Goal: Navigation & Orientation: Find specific page/section

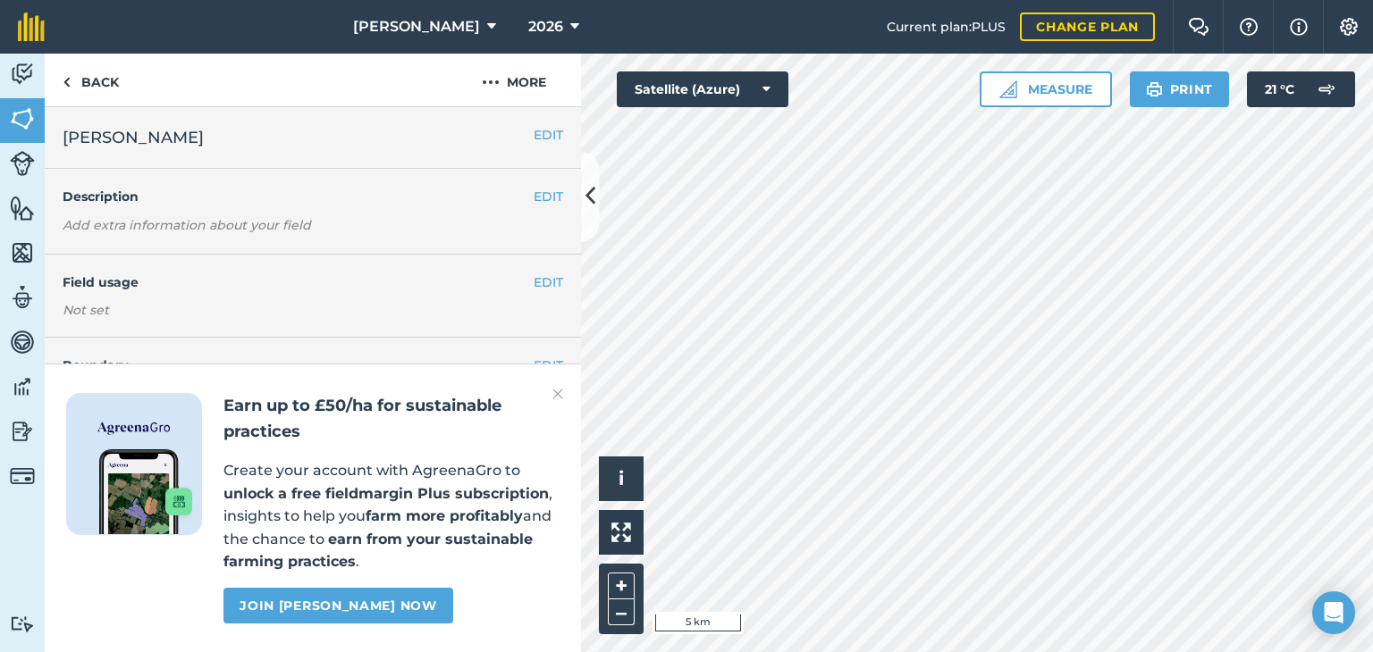
click at [560, 388] on img at bounding box center [557, 393] width 11 height 21
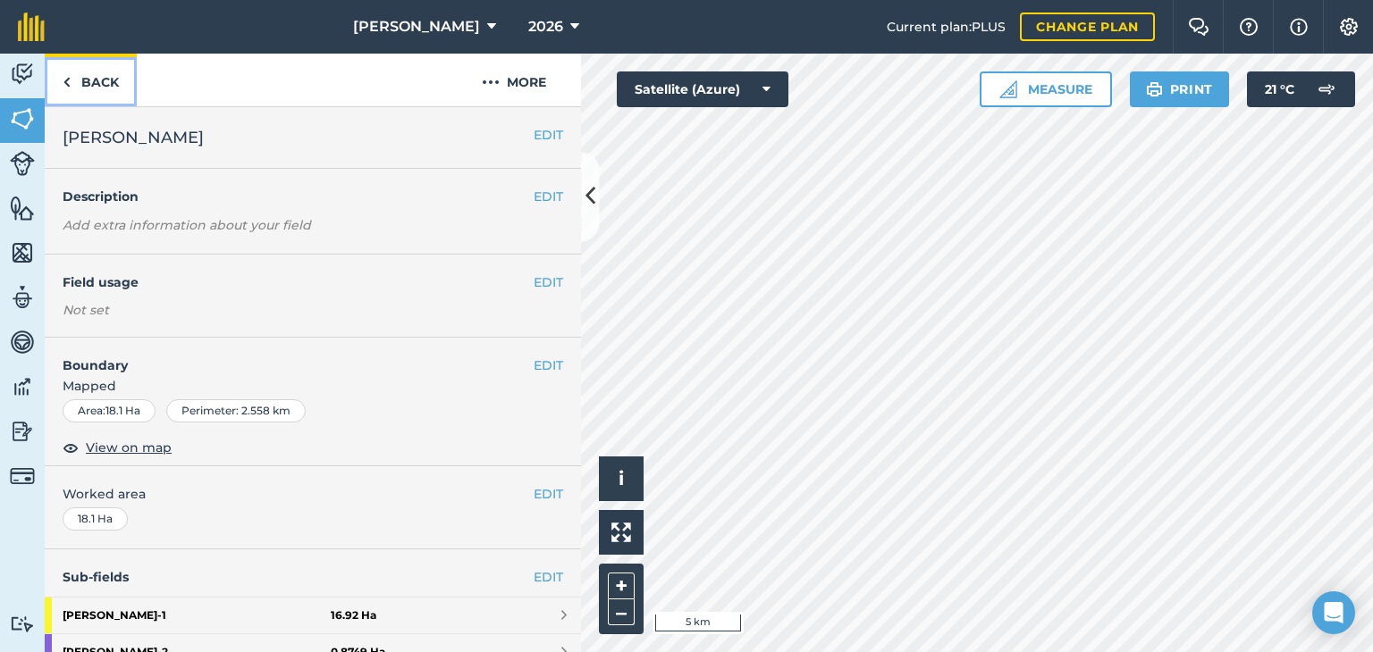
click at [81, 89] on link "Back" at bounding box center [91, 80] width 92 height 53
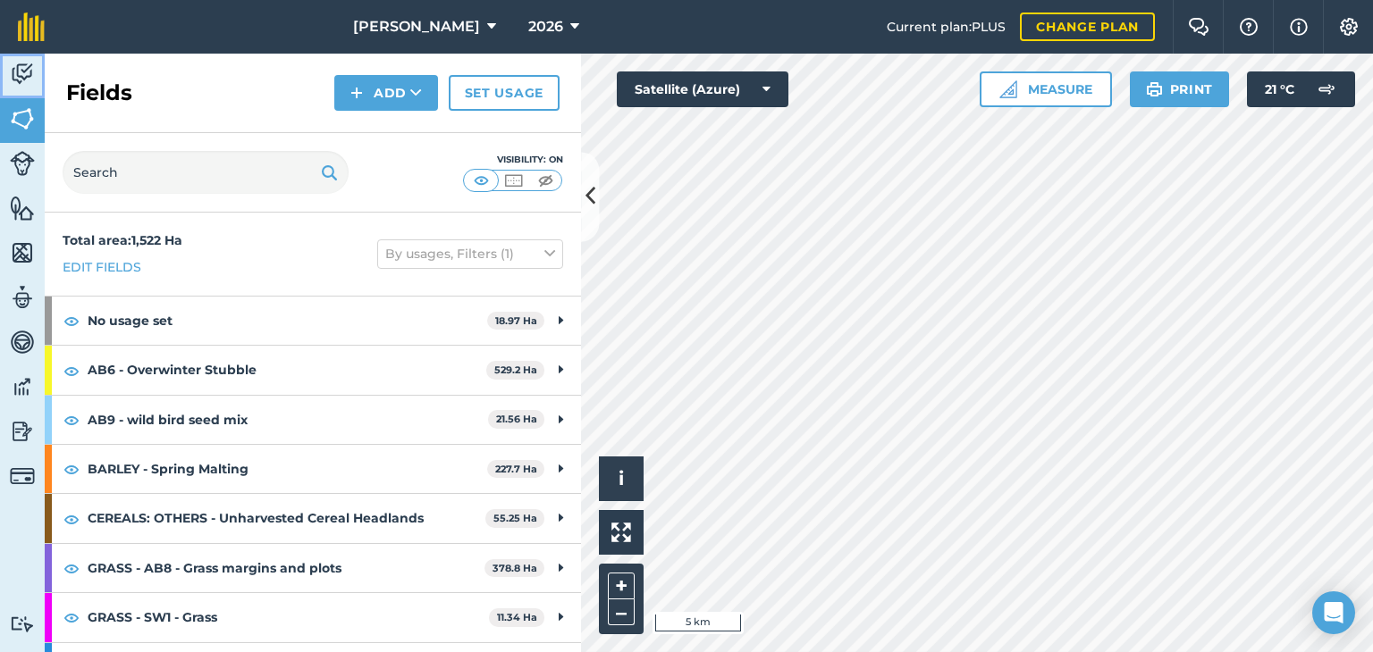
drag, startPoint x: 29, startPoint y: 69, endPoint x: 39, endPoint y: 66, distance: 11.1
click at [29, 69] on img at bounding box center [22, 74] width 25 height 27
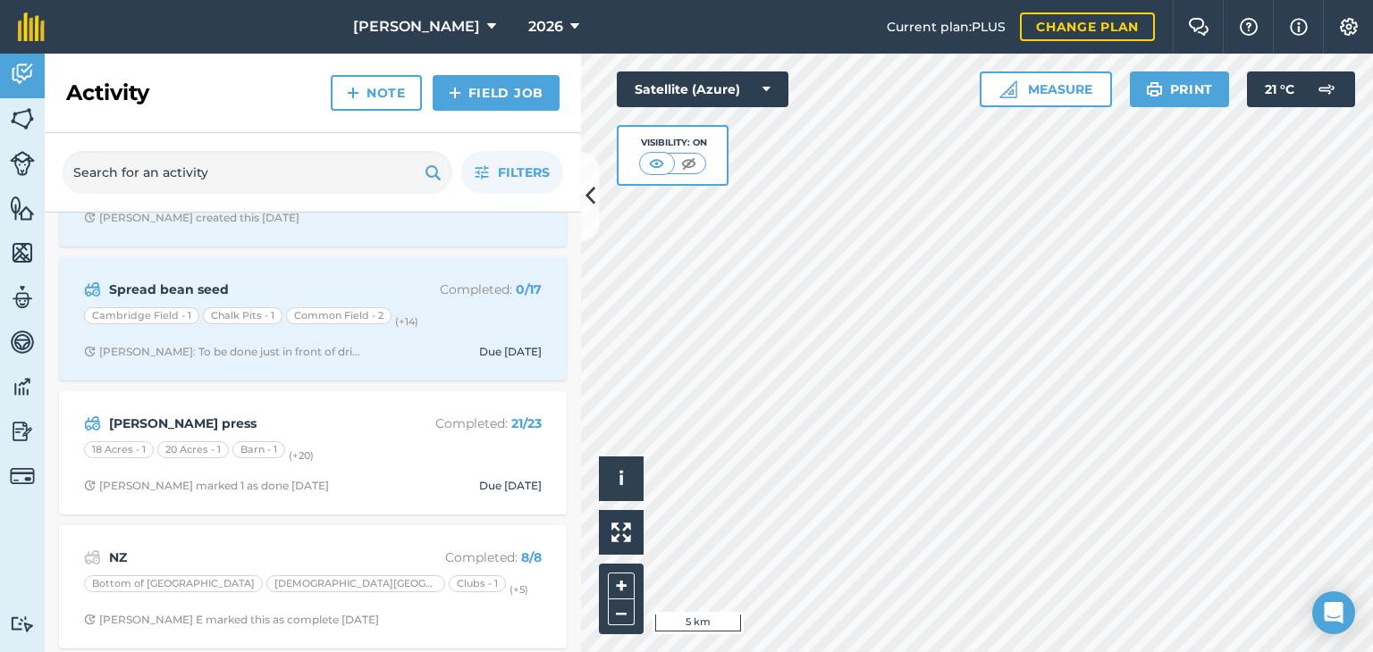
scroll to position [1709, 0]
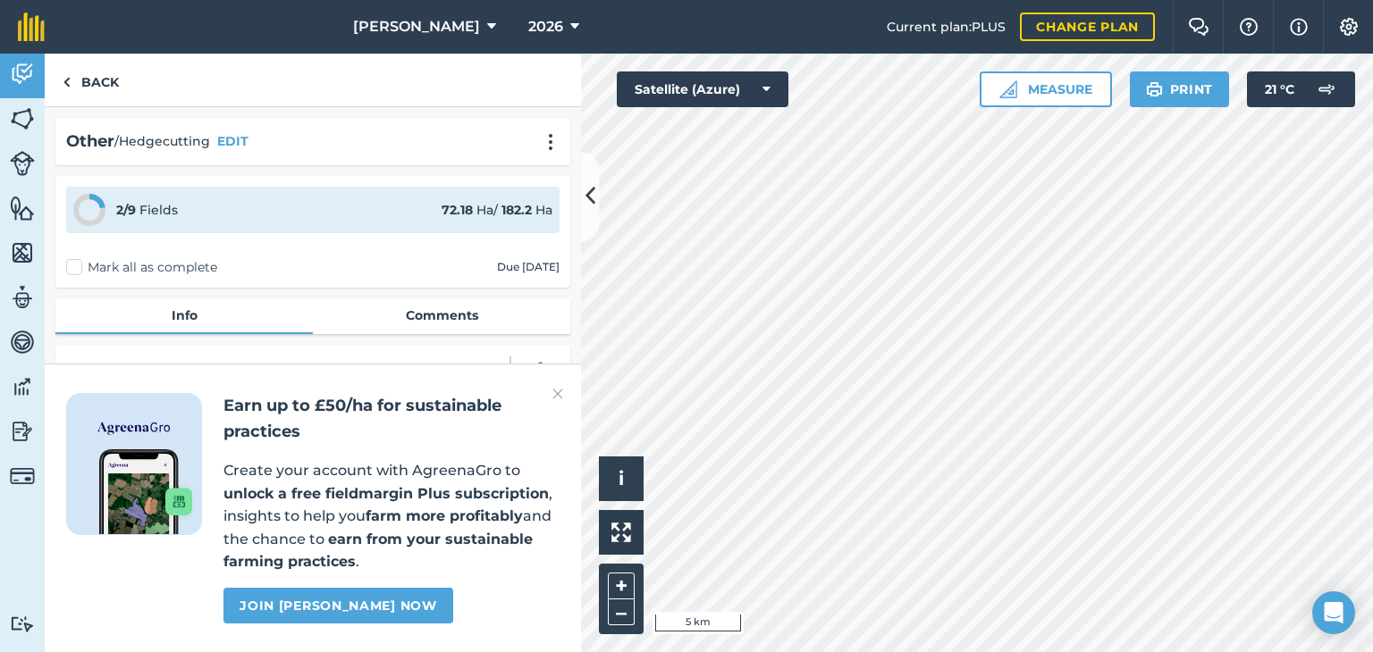
click at [555, 391] on img at bounding box center [557, 393] width 11 height 21
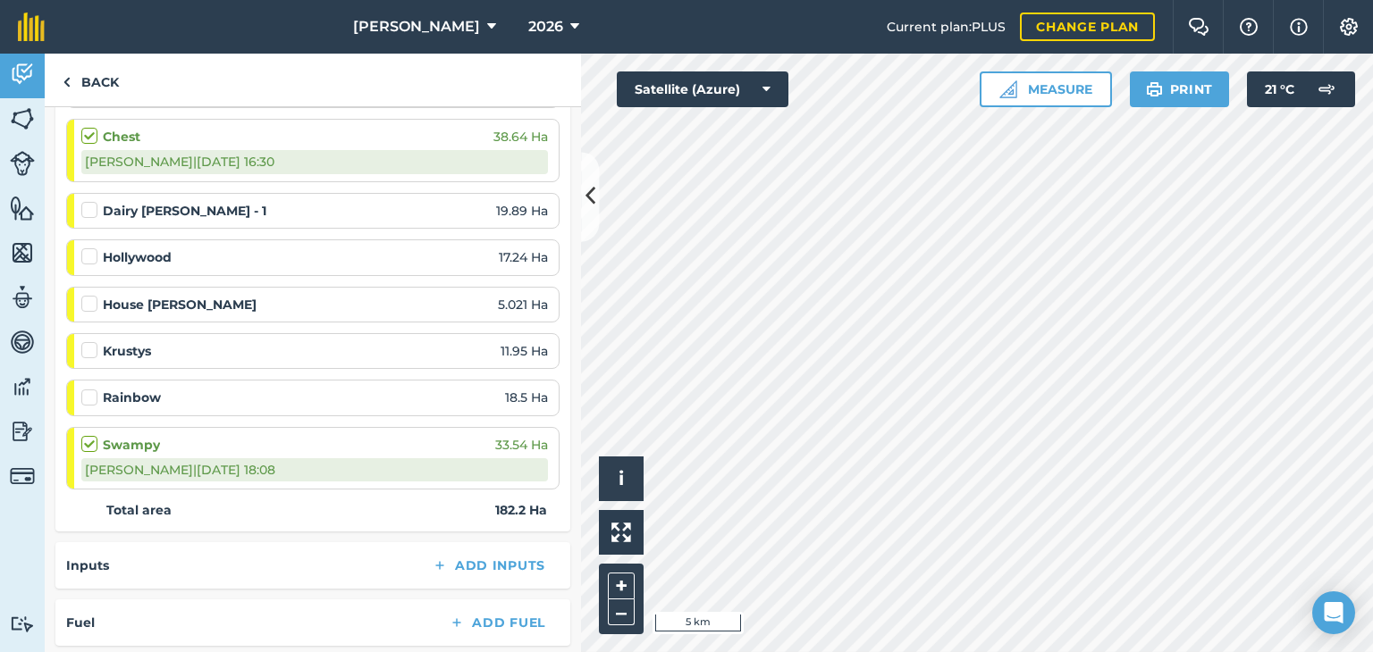
scroll to position [268, 0]
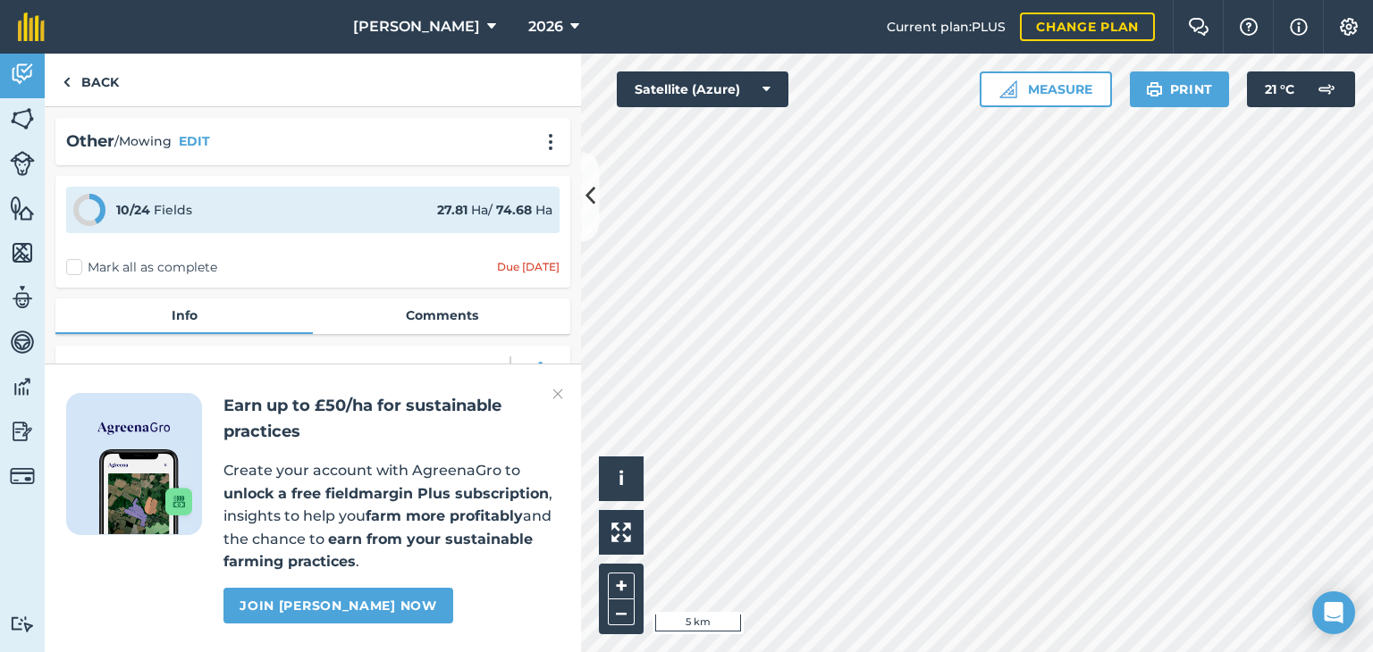
click at [556, 391] on img at bounding box center [557, 393] width 11 height 21
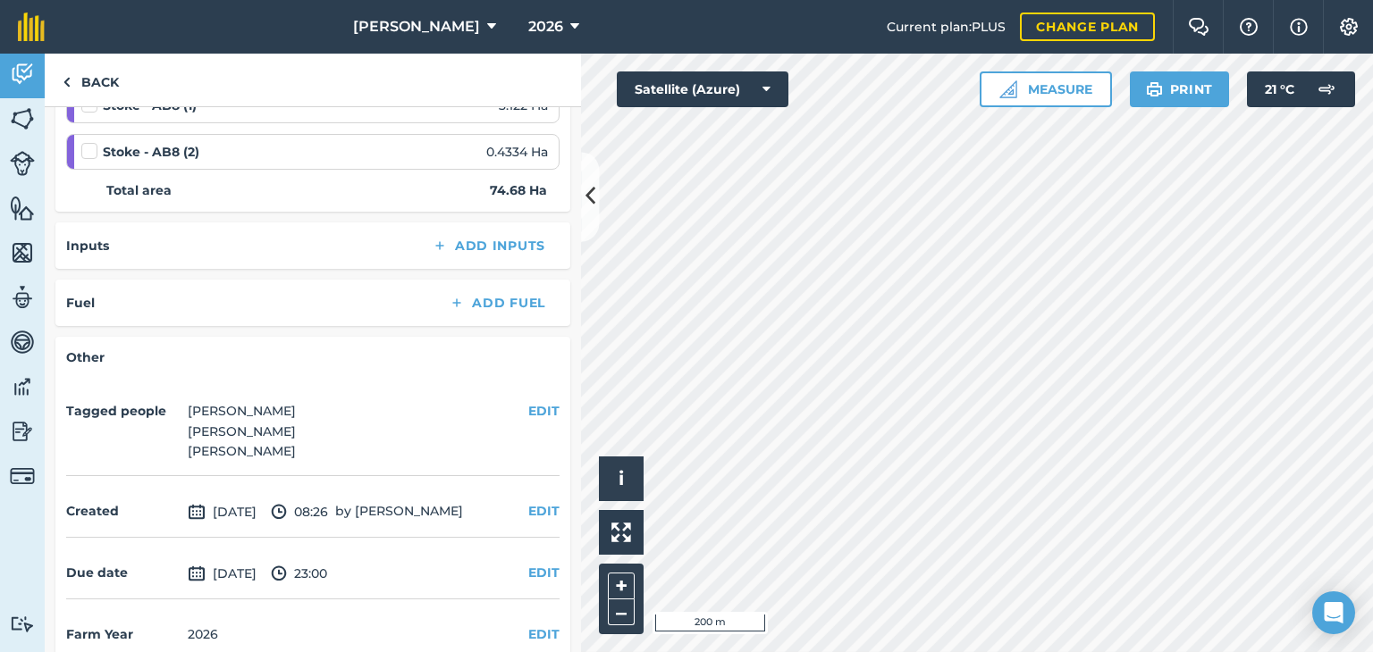
scroll to position [1626, 0]
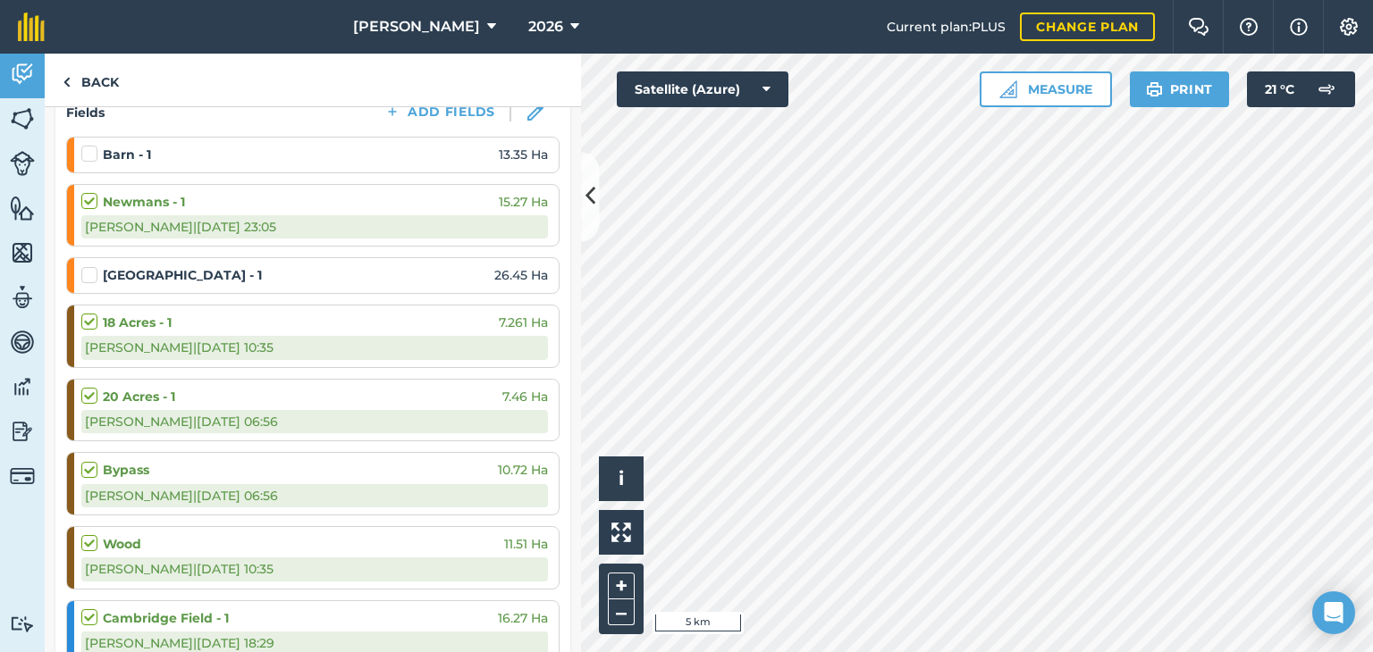
scroll to position [536, 0]
